Goal: Task Accomplishment & Management: Use online tool/utility

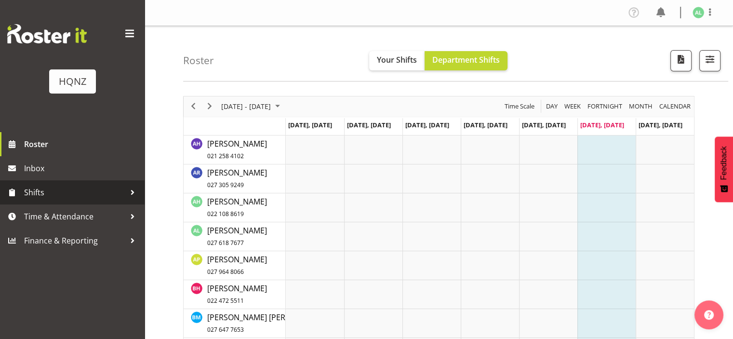
click at [58, 188] on span "Shifts" at bounding box center [74, 192] width 101 height 14
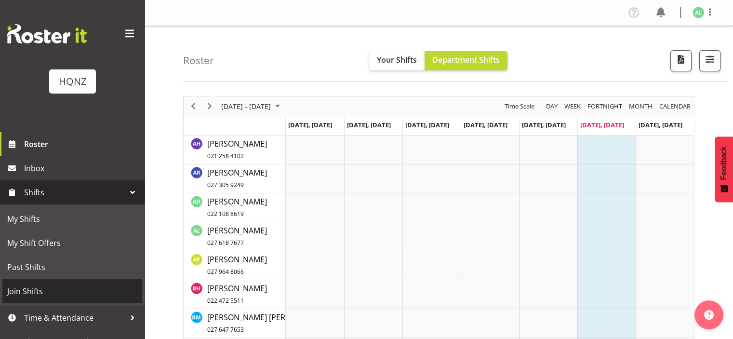
click at [33, 294] on span "Join Shifts" at bounding box center [72, 291] width 130 height 14
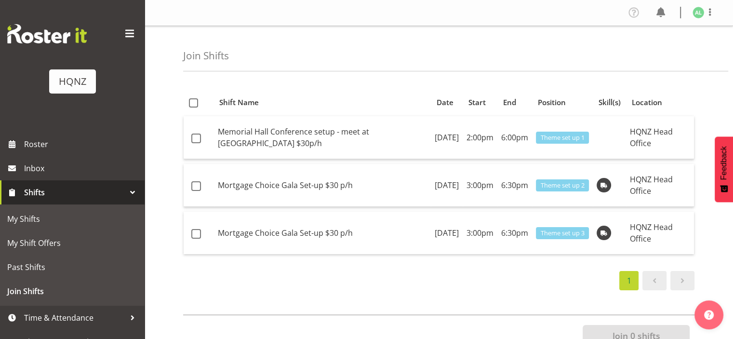
click at [489, 315] on div "Join 0 shifts" at bounding box center [438, 334] width 511 height 41
